Goal: Information Seeking & Learning: Learn about a topic

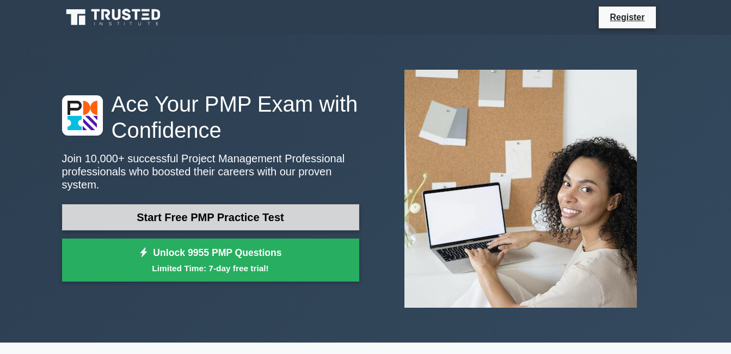
click at [226, 213] on link "Start Free PMP Practice Test" at bounding box center [210, 217] width 297 height 26
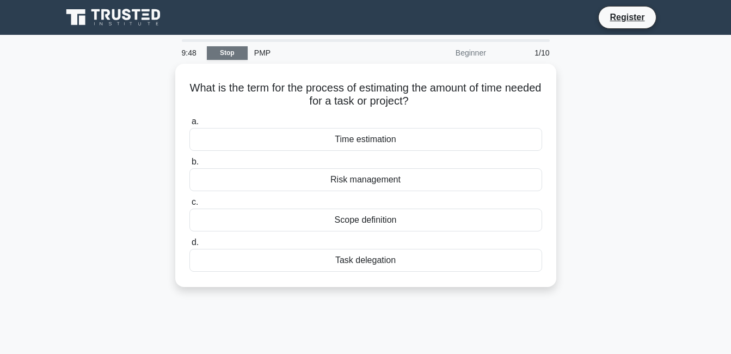
click at [224, 47] on link "Stop" at bounding box center [227, 53] width 41 height 14
click at [161, 198] on div "What is the term for the process of estimating the amount of time needed for a …" at bounding box center [366, 182] width 621 height 236
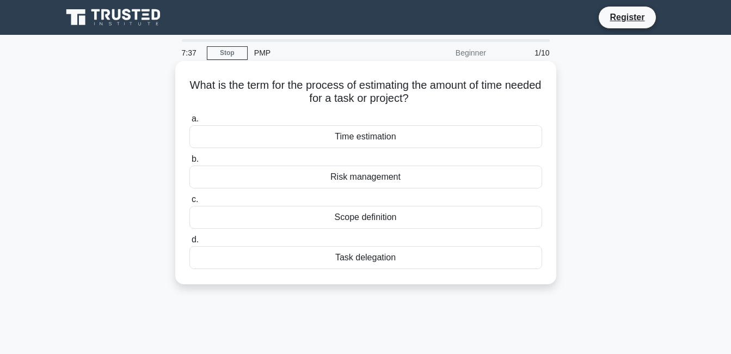
click at [331, 137] on div "Time estimation" at bounding box center [365, 136] width 353 height 23
click at [189, 122] on input "a. Time estimation" at bounding box center [189, 118] width 0 height 7
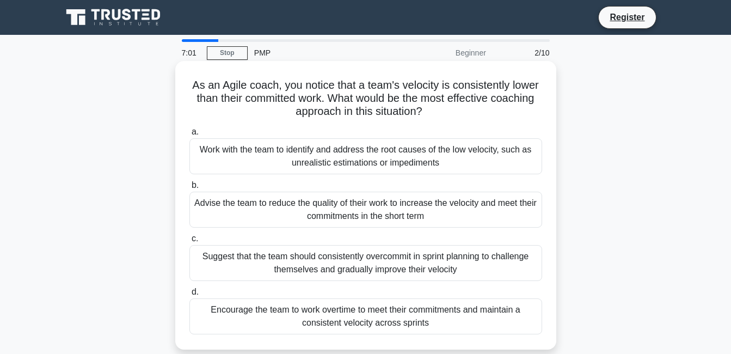
click at [321, 146] on div "Work with the team to identify and address the root causes of the low velocity,…" at bounding box center [365, 156] width 353 height 36
click at [189, 136] on input "a. Work with the team to identify and address the root causes of the low veloci…" at bounding box center [189, 131] width 0 height 7
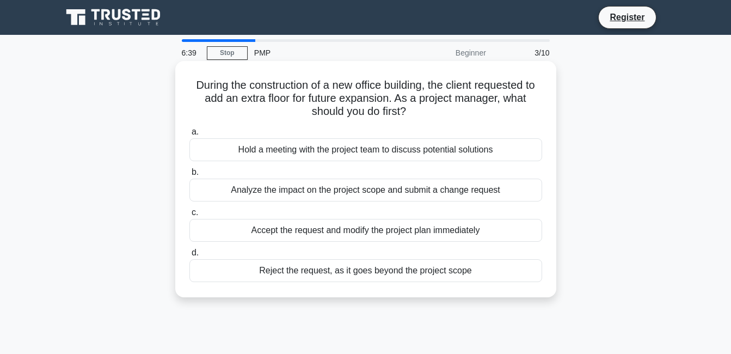
click at [264, 189] on div "Analyze the impact on the project scope and submit a change request" at bounding box center [365, 190] width 353 height 23
click at [189, 176] on input "b. Analyze the impact on the project scope and submit a change request" at bounding box center [189, 172] width 0 height 7
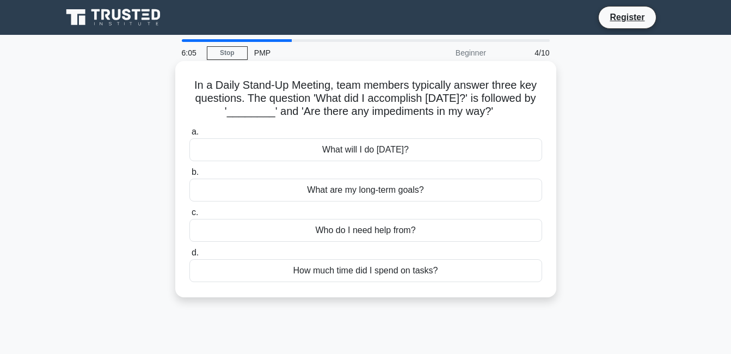
click at [332, 148] on div "What will I do today?" at bounding box center [365, 149] width 353 height 23
click at [189, 136] on input "a. What will I do today?" at bounding box center [189, 131] width 0 height 7
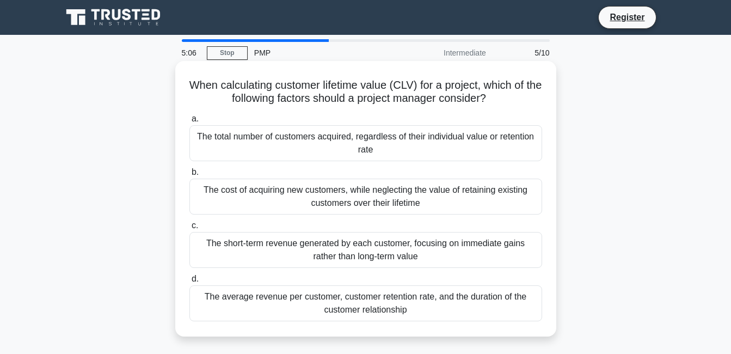
click at [381, 303] on div "The average revenue per customer, customer retention rate, and the duration of …" at bounding box center [365, 303] width 353 height 36
click at [189, 283] on input "d. The average revenue per customer, customer retention rate, and the duration …" at bounding box center [189, 278] width 0 height 7
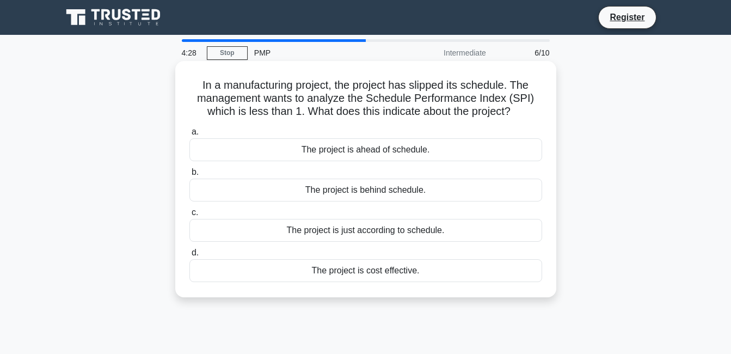
click at [341, 188] on div "The project is behind schedule." at bounding box center [365, 190] width 353 height 23
click at [189, 176] on input "b. The project is behind schedule." at bounding box center [189, 172] width 0 height 7
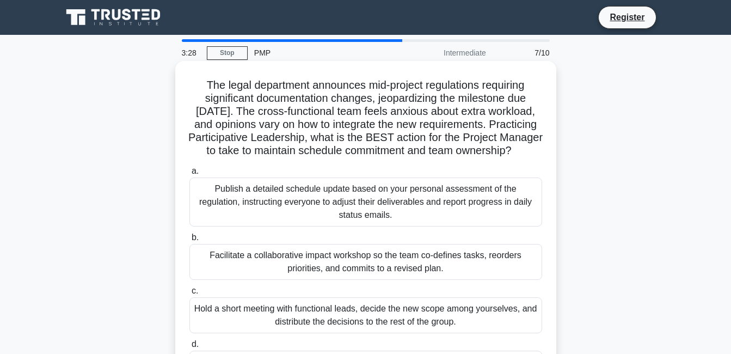
click at [285, 172] on div "The legal department announces mid-project regulations requiring significant do…" at bounding box center [366, 231] width 372 height 332
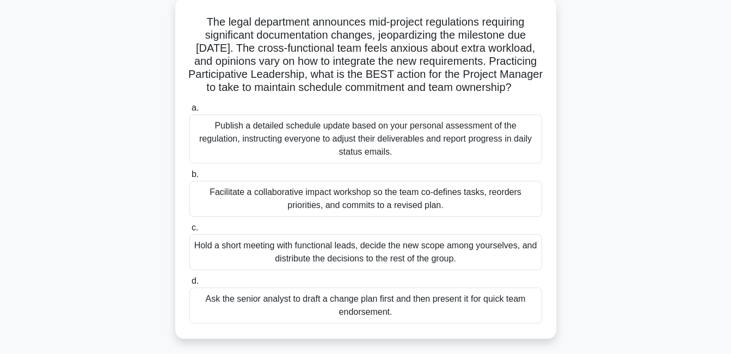
scroll to position [65, 0]
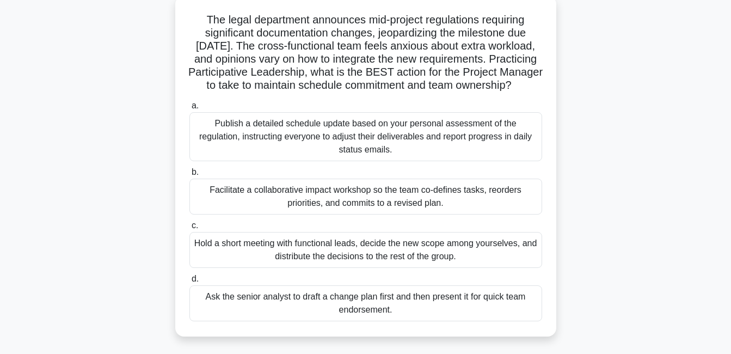
click at [270, 203] on div "Facilitate a collaborative impact workshop so the team co-defines tasks, reorde…" at bounding box center [365, 197] width 353 height 36
click at [189, 176] on input "b. Facilitate a collaborative impact workshop so the team co-defines tasks, reo…" at bounding box center [189, 172] width 0 height 7
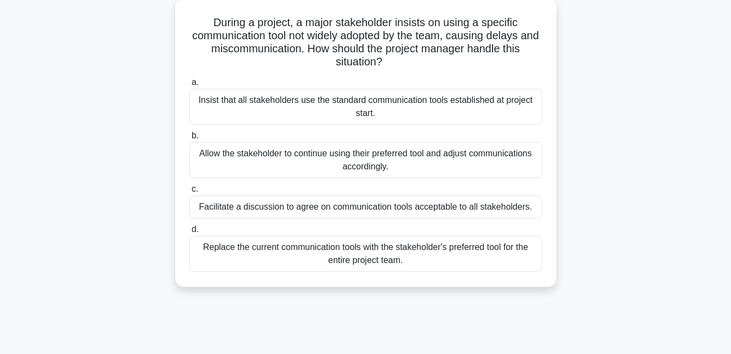
scroll to position [0, 0]
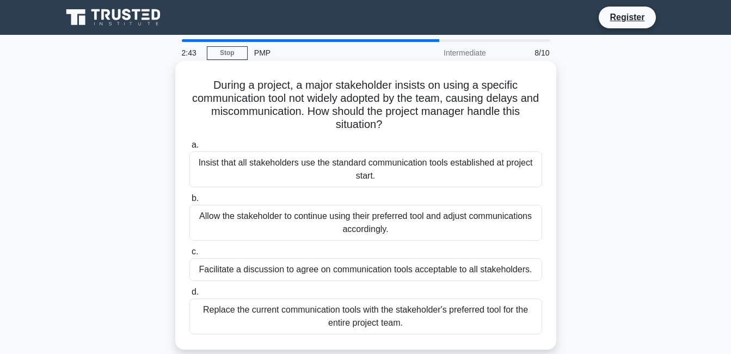
click at [363, 273] on div "Facilitate a discussion to agree on communication tools acceptable to all stake…" at bounding box center [365, 269] width 353 height 23
click at [189, 255] on input "c. Facilitate a discussion to agree on communication tools acceptable to all st…" at bounding box center [189, 251] width 0 height 7
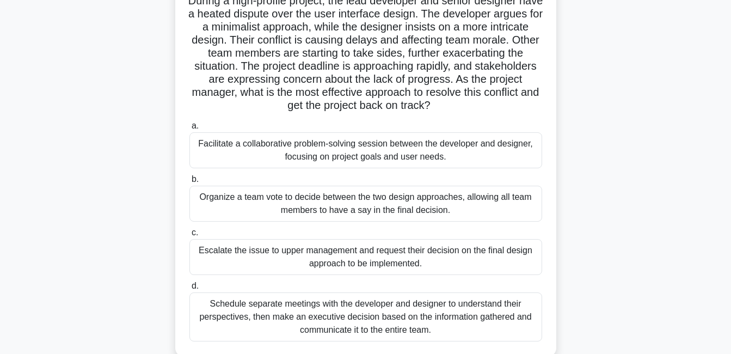
scroll to position [109, 0]
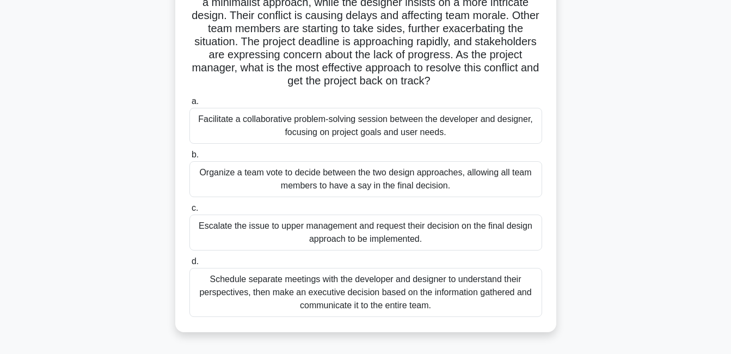
click at [349, 116] on div "Facilitate a collaborative problem-solving session between the developer and de…" at bounding box center [365, 126] width 353 height 36
click at [189, 105] on input "a. Facilitate a collaborative problem-solving session between the developer and…" at bounding box center [189, 101] width 0 height 7
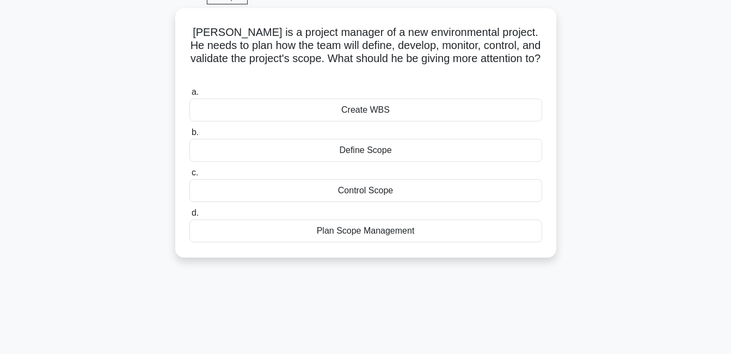
scroll to position [0, 0]
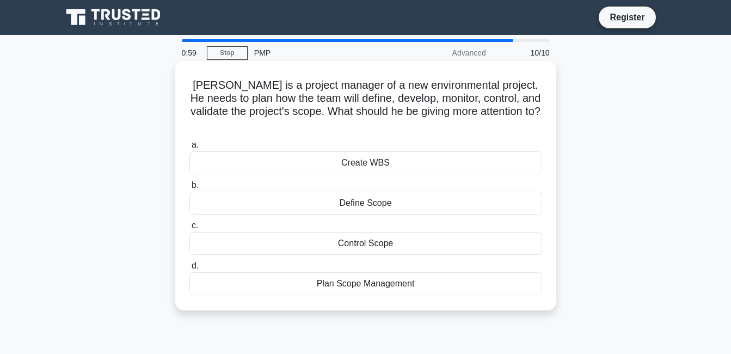
click at [349, 277] on div "Plan Scope Management" at bounding box center [365, 283] width 353 height 23
click at [189, 269] on input "d. Plan Scope Management" at bounding box center [189, 265] width 0 height 7
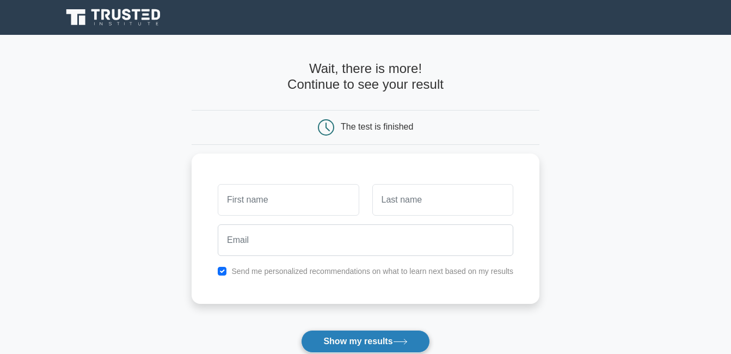
click at [370, 343] on button "Show my results" at bounding box center [365, 341] width 128 height 23
type input "[PERSON_NAME]"
type input "m"
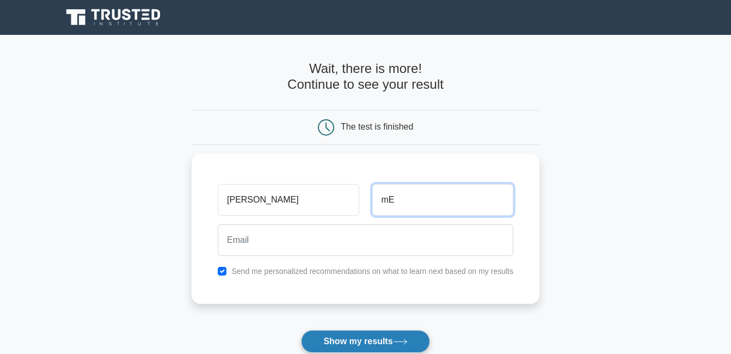
type input "m"
type input "Merza"
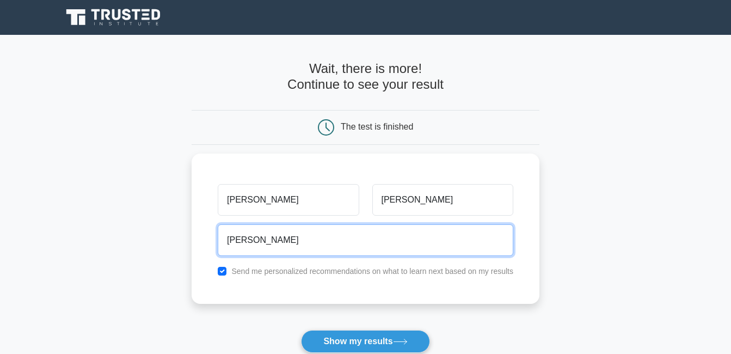
type input "mohd@saray-homes.com"
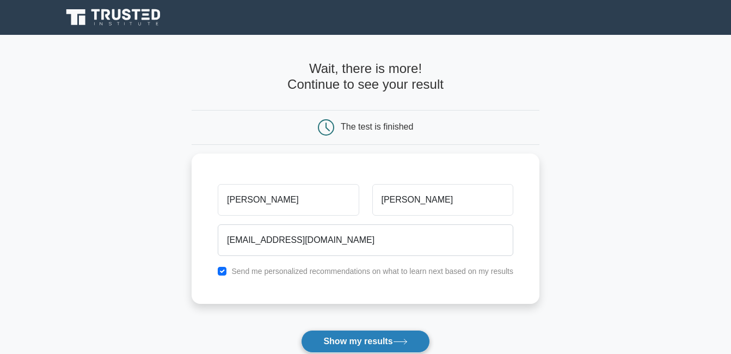
click at [376, 346] on button "Show my results" at bounding box center [365, 341] width 128 height 23
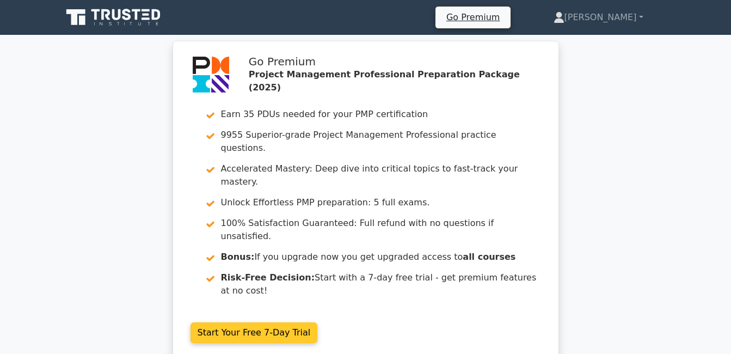
click at [318, 322] on link "Start Your Free 7-Day Trial" at bounding box center [254, 332] width 127 height 21
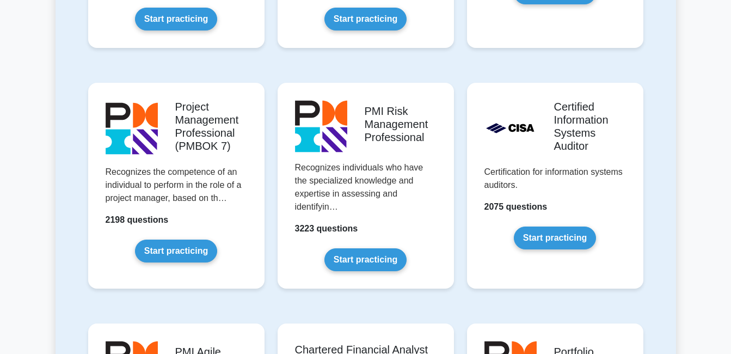
scroll to position [915, 0]
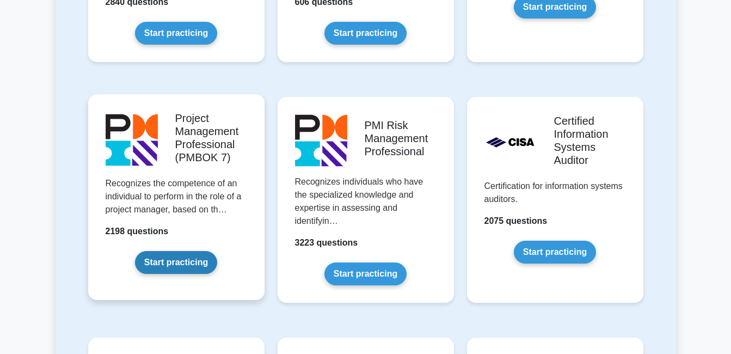
click at [198, 261] on link "Start practicing" at bounding box center [176, 262] width 82 height 23
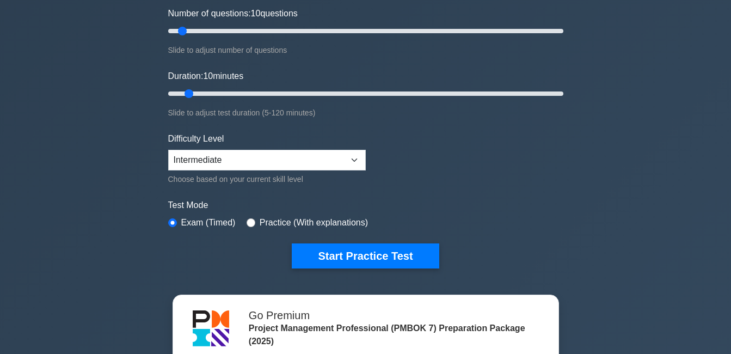
scroll to position [152, 0]
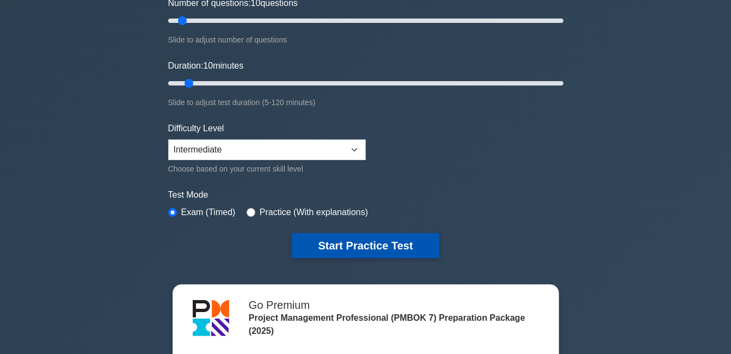
click at [357, 245] on button "Start Practice Test" at bounding box center [365, 245] width 147 height 25
